Goal: Transaction & Acquisition: Obtain resource

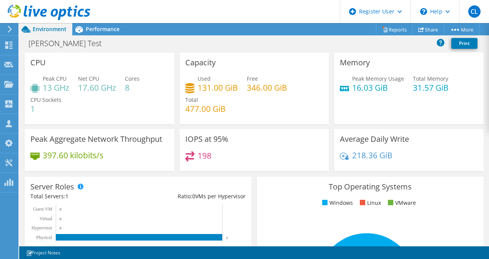
click at [236, 160] on div "198" at bounding box center [254, 159] width 138 height 17
click at [198, 155] on h4 "198" at bounding box center [205, 155] width 14 height 8
click at [104, 28] on span "Performance" at bounding box center [103, 28] width 34 height 7
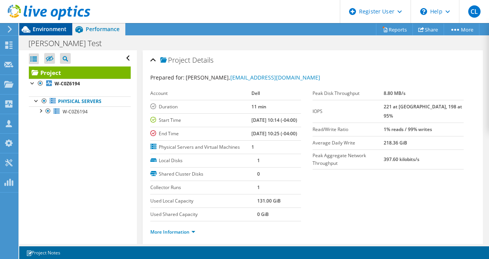
click at [55, 28] on span "Environment" at bounding box center [50, 28] width 34 height 7
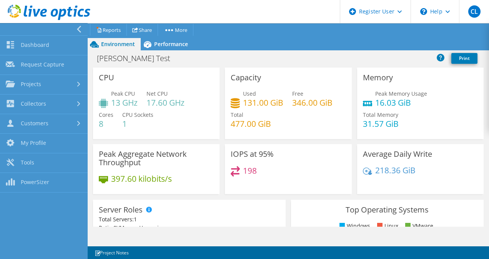
click at [197, 63] on div "[PERSON_NAME] Test Print" at bounding box center [288, 58] width 401 height 14
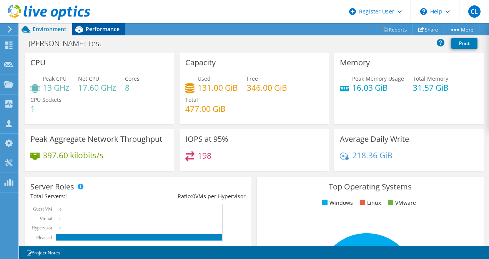
click at [110, 25] on div "Performance" at bounding box center [98, 29] width 53 height 12
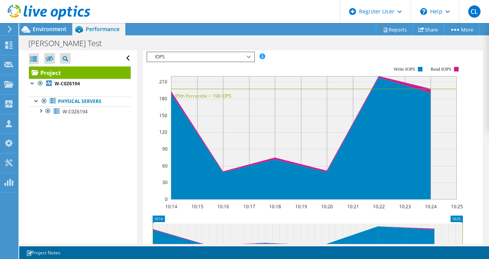
scroll to position [225, 0]
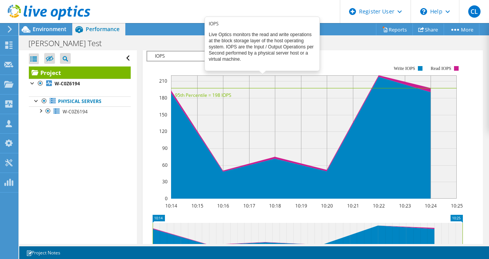
click at [261, 58] on span at bounding box center [262, 55] width 5 height 5
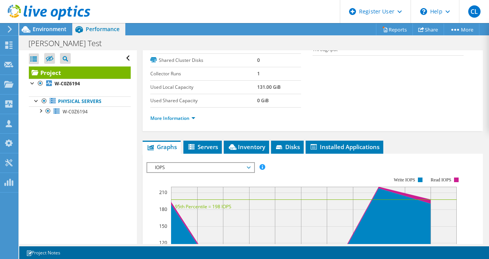
scroll to position [114, 0]
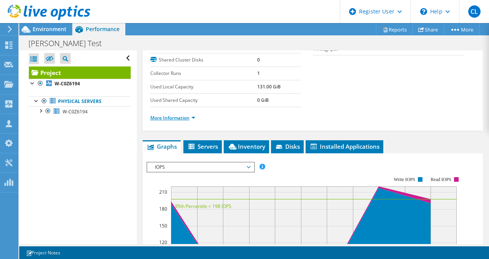
click at [181, 121] on link "More Information" at bounding box center [172, 118] width 45 height 7
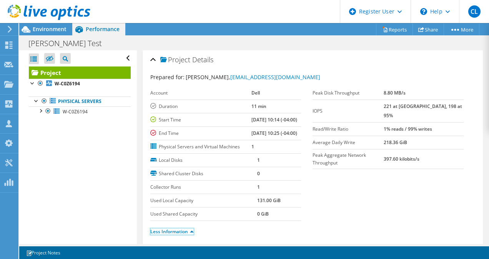
scroll to position [0, 0]
click at [394, 27] on link "Reports" at bounding box center [394, 29] width 37 height 12
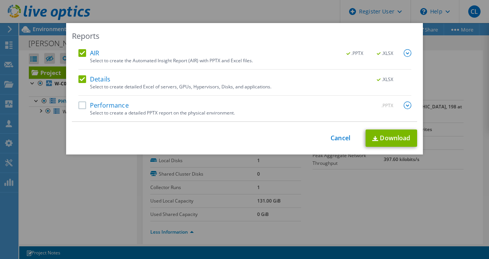
click at [80, 105] on label "Performance" at bounding box center [103, 106] width 50 height 8
click at [0, 0] on input "Performance" at bounding box center [0, 0] width 0 height 0
click at [404, 102] on img at bounding box center [408, 106] width 8 height 8
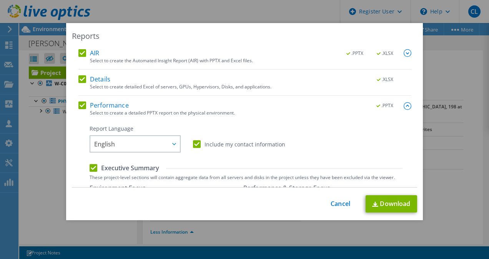
scroll to position [110, 0]
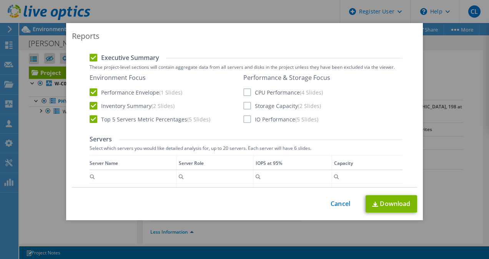
click at [243, 93] on label "CPU Performance (4 Slides)" at bounding box center [283, 92] width 80 height 8
click at [0, 0] on input "CPU Performance (4 Slides)" at bounding box center [0, 0] width 0 height 0
click at [245, 108] on label "Storage Capacity (2 Slides)" at bounding box center [282, 106] width 78 height 8
click at [0, 0] on input "Storage Capacity (2 Slides)" at bounding box center [0, 0] width 0 height 0
click at [245, 121] on label "IO Performance (5 Slides)" at bounding box center [280, 119] width 75 height 8
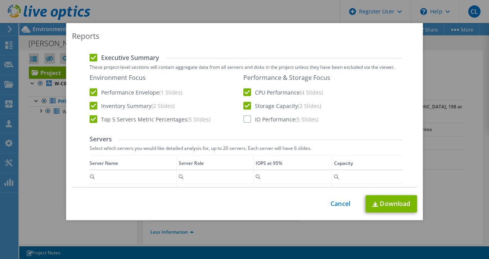
click at [0, 0] on input "IO Performance (5 Slides)" at bounding box center [0, 0] width 0 height 0
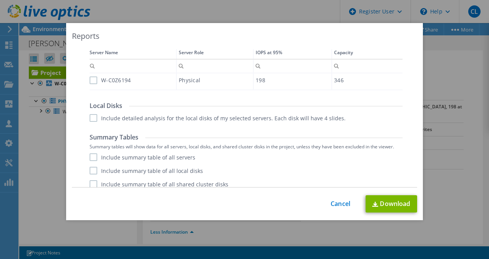
scroll to position [227, 0]
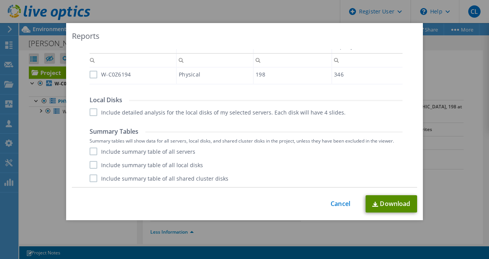
click at [395, 205] on link "Download" at bounding box center [392, 203] width 52 height 17
click at [338, 203] on link "Cancel" at bounding box center [341, 203] width 20 height 7
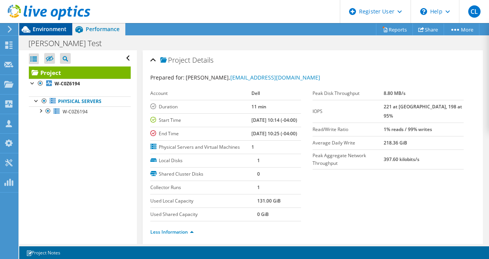
click at [54, 33] on div "Environment" at bounding box center [45, 29] width 53 height 12
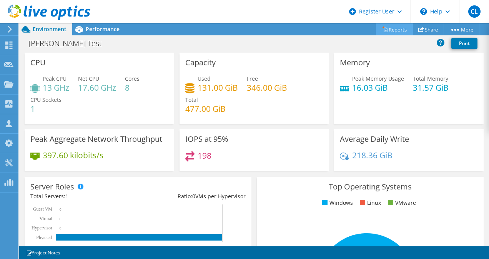
click at [394, 28] on link "Reports" at bounding box center [394, 29] width 37 height 12
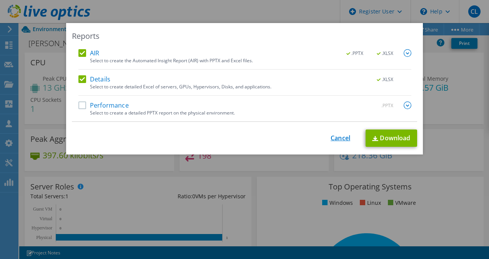
click at [341, 137] on link "Cancel" at bounding box center [341, 138] width 20 height 7
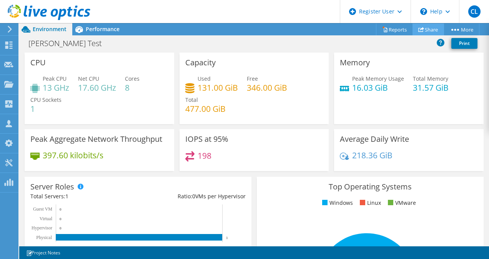
click at [431, 30] on link "Share" at bounding box center [429, 29] width 32 height 12
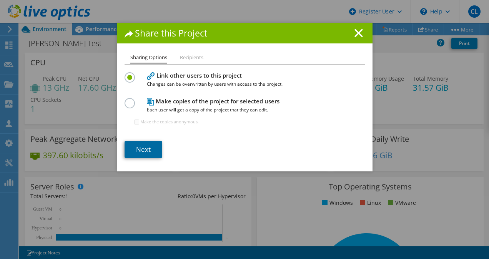
click at [143, 148] on link "Next" at bounding box center [144, 149] width 38 height 17
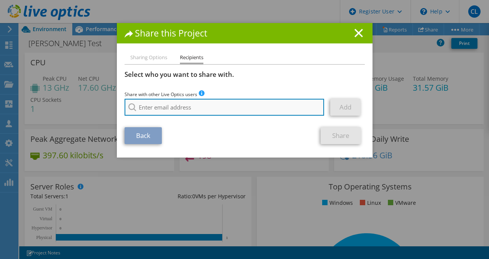
click at [192, 99] on input "search" at bounding box center [225, 107] width 200 height 17
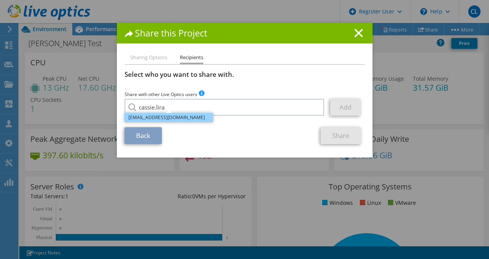
click at [188, 115] on li "[EMAIL_ADDRESS][DOMAIN_NAME]" at bounding box center [169, 117] width 88 height 9
type input "[EMAIL_ADDRESS][DOMAIN_NAME]"
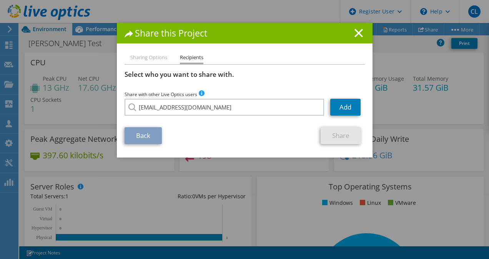
click at [145, 131] on link "Back" at bounding box center [143, 135] width 37 height 17
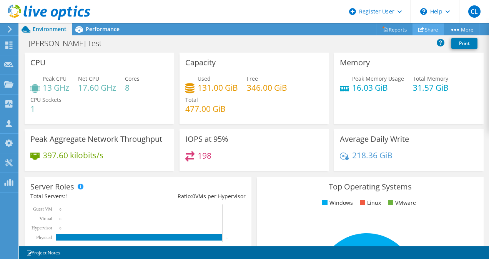
click at [425, 29] on link "Share" at bounding box center [429, 29] width 32 height 12
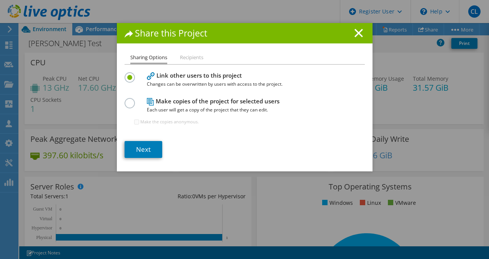
click at [187, 105] on h4 "Make copies of the project for selected users Each user will get a copy of the …" at bounding box center [243, 105] width 192 height 17
click at [356, 33] on icon at bounding box center [358, 33] width 8 height 8
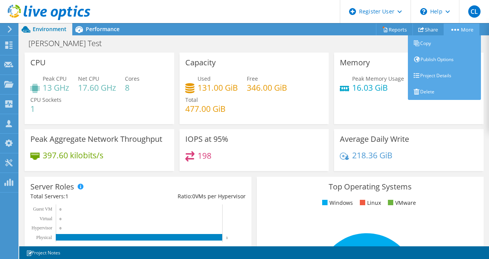
click at [461, 30] on link "More" at bounding box center [462, 29] width 36 height 12
